Goal: Obtain resource: Download file/media

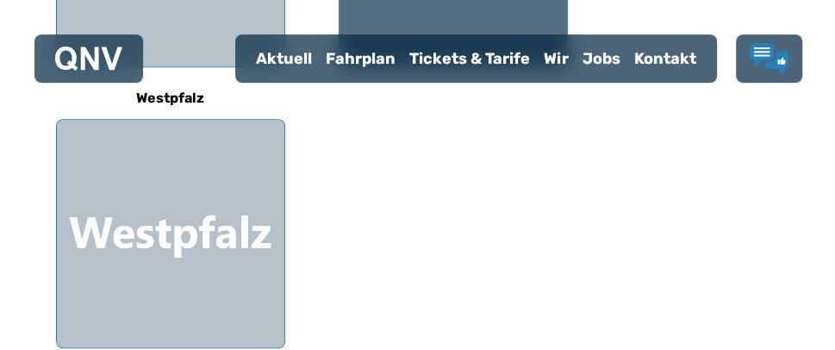
scroll to position [831, 0]
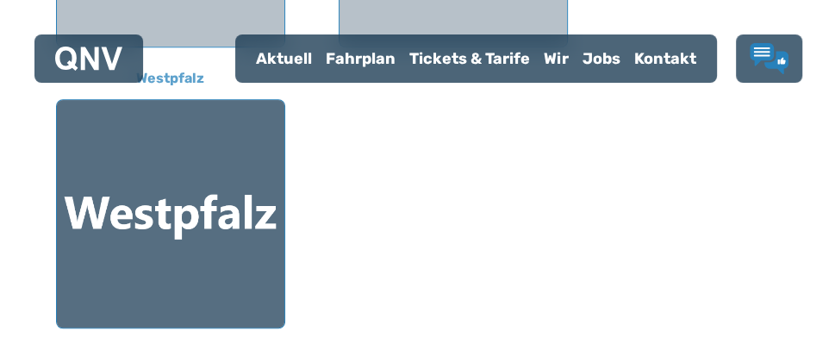
click at [138, 158] on div at bounding box center [170, 213] width 227 height 227
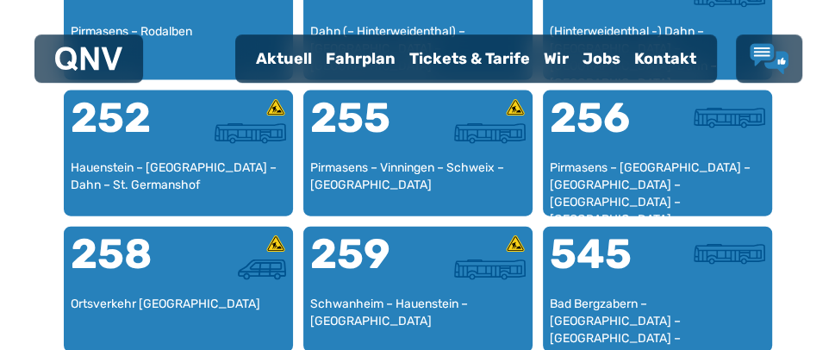
scroll to position [2337, 0]
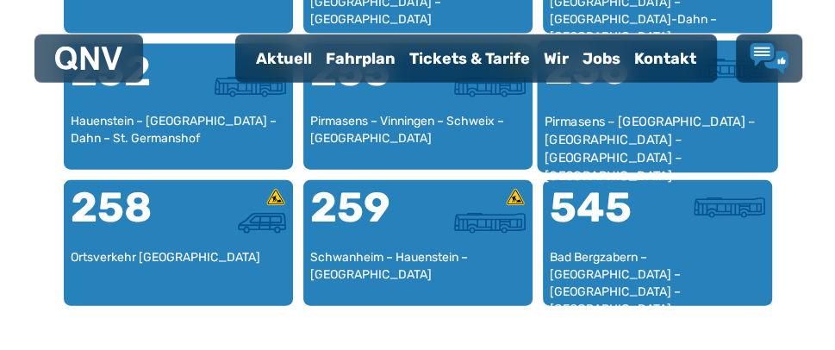
click at [629, 115] on div "Pirmasens – [GEOGRAPHIC_DATA] – [GEOGRAPHIC_DATA] – [GEOGRAPHIC_DATA] – [GEOGRA…" at bounding box center [656, 139] width 227 height 53
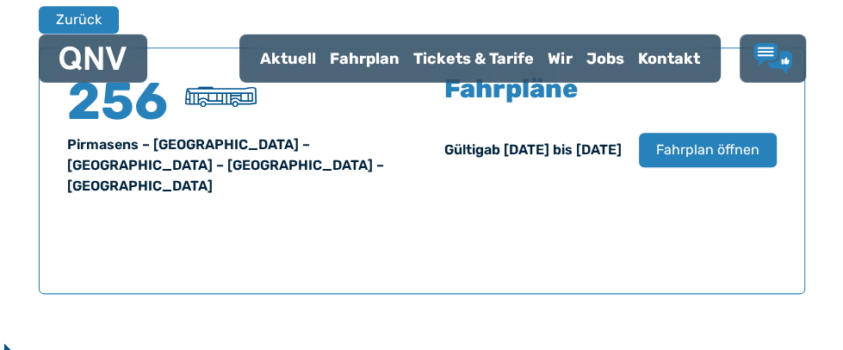
scroll to position [1151, 0]
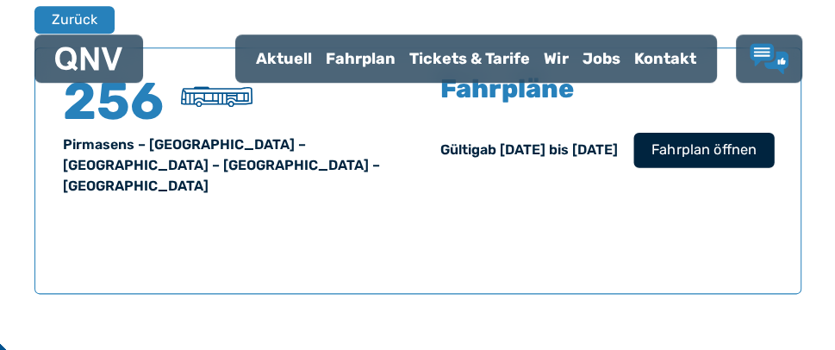
click at [717, 154] on span "Fahrplan öffnen" at bounding box center [702, 150] width 105 height 21
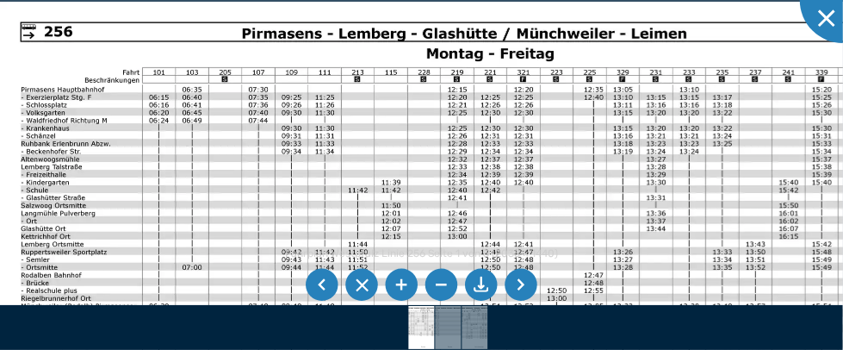
click at [402, 282] on li at bounding box center [402, 285] width 33 height 33
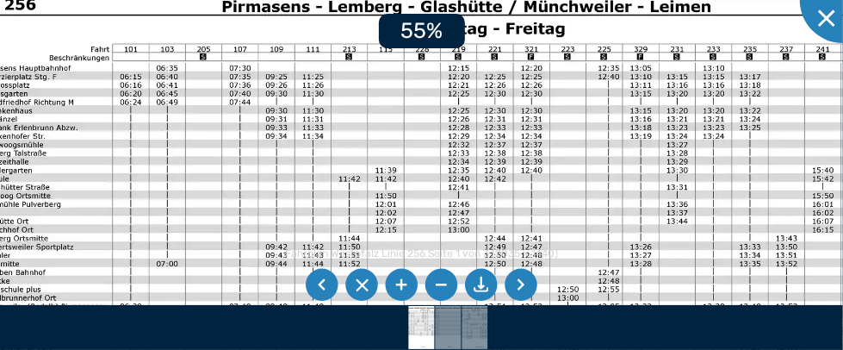
click at [402, 282] on li at bounding box center [402, 285] width 33 height 33
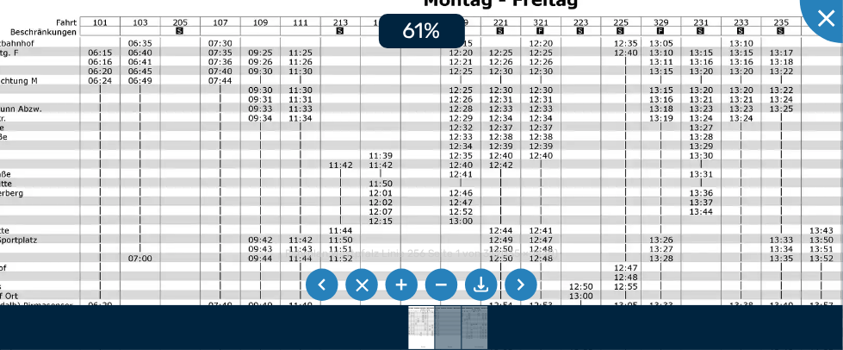
click at [401, 281] on li at bounding box center [402, 285] width 33 height 33
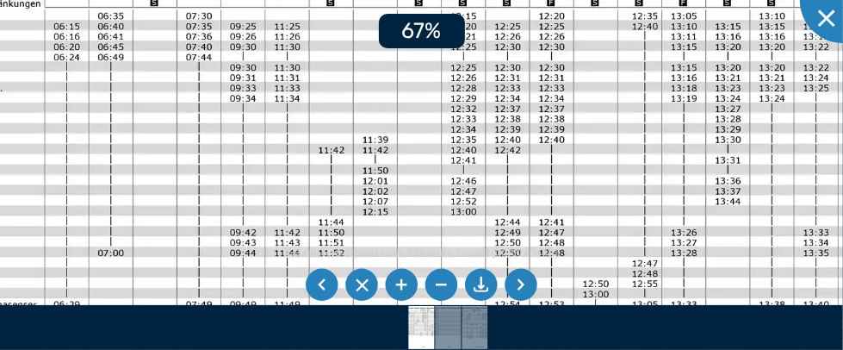
click at [401, 281] on li at bounding box center [402, 285] width 33 height 33
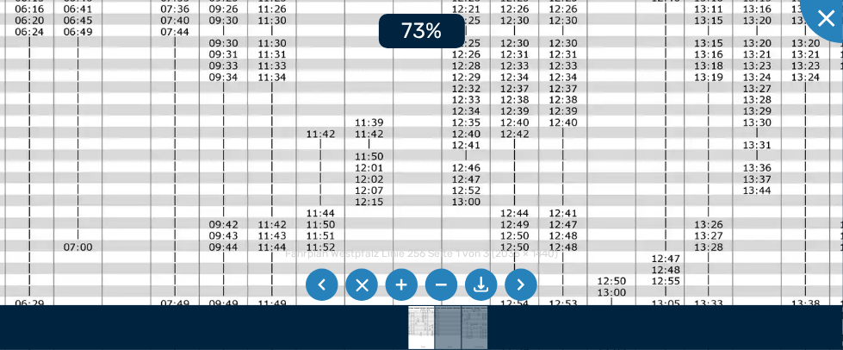
click at [401, 281] on li at bounding box center [402, 285] width 33 height 33
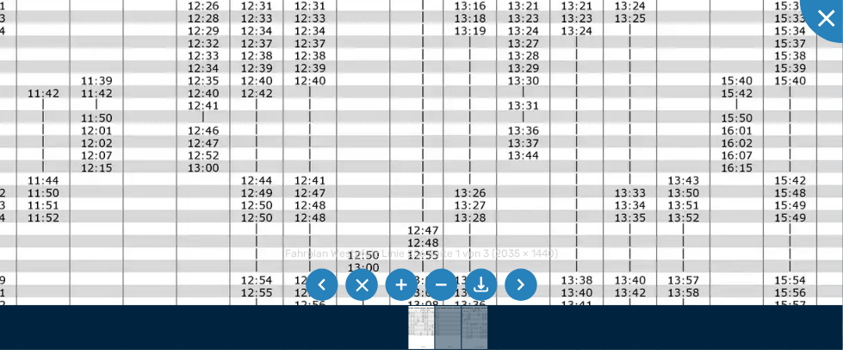
click at [645, 115] on img at bounding box center [173, 289] width 1412 height 999
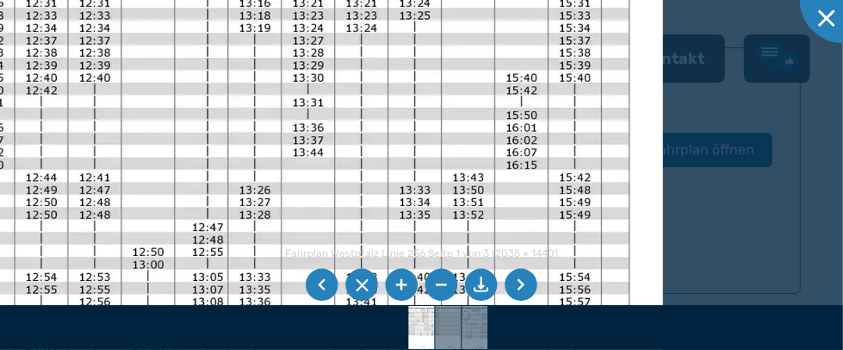
click at [415, 270] on div "Fahrplan Westpfalz Linie 256 Seite 1 von 3 (2035 × 1440) 81%" at bounding box center [421, 175] width 843 height 350
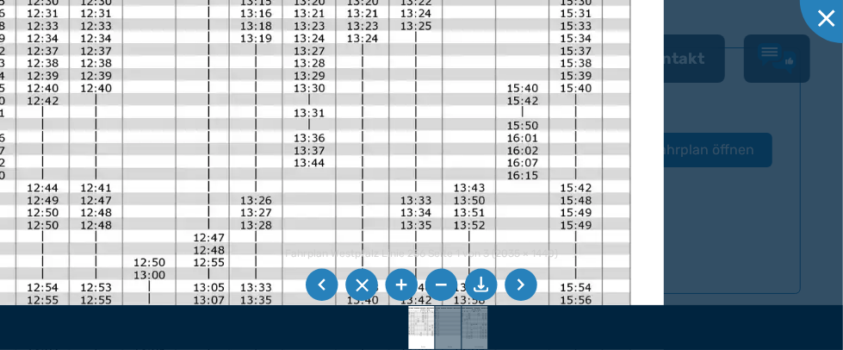
click at [415, 270] on ul at bounding box center [421, 284] width 238 height 39
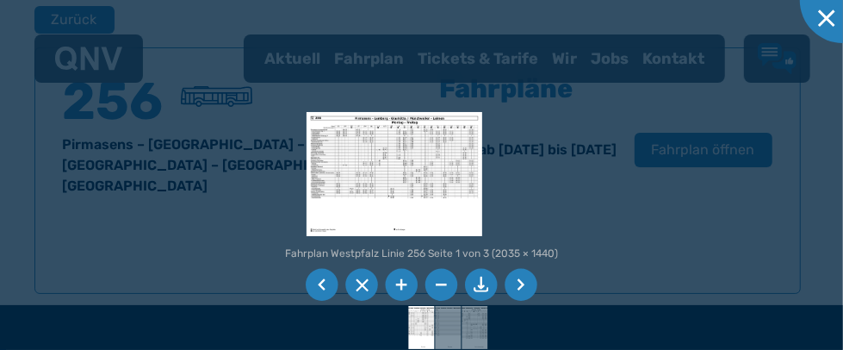
click at [517, 281] on li at bounding box center [521, 285] width 33 height 33
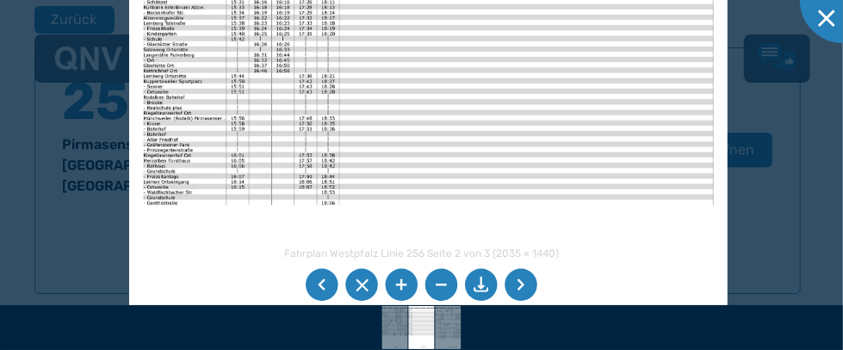
click at [220, 133] on img at bounding box center [428, 122] width 599 height 424
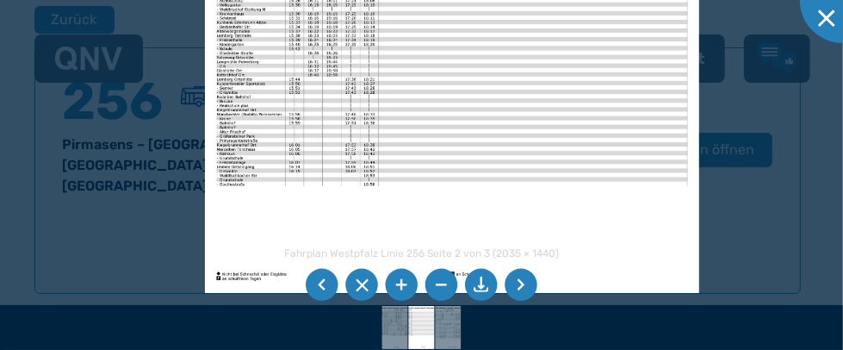
click at [476, 274] on ul at bounding box center [421, 284] width 238 height 39
click at [482, 283] on li at bounding box center [481, 285] width 33 height 33
